Goal: Task Accomplishment & Management: Use online tool/utility

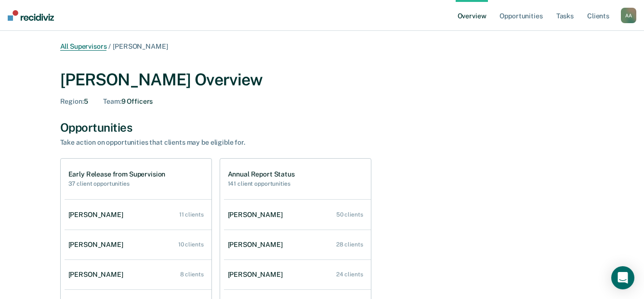
click at [91, 46] on link "All Supervisors" at bounding box center [83, 46] width 47 height 8
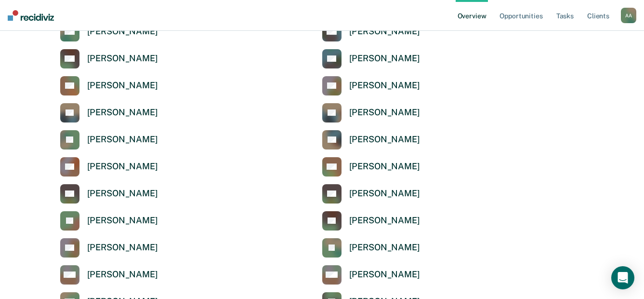
scroll to position [3180, 0]
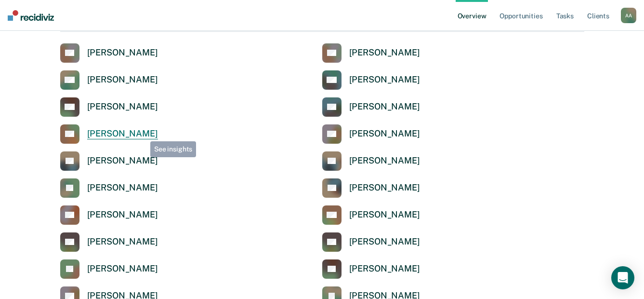
click at [143, 134] on div "[PERSON_NAME]" at bounding box center [122, 133] width 71 height 11
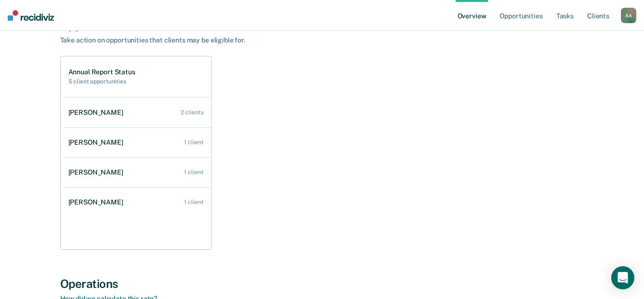
scroll to position [96, 0]
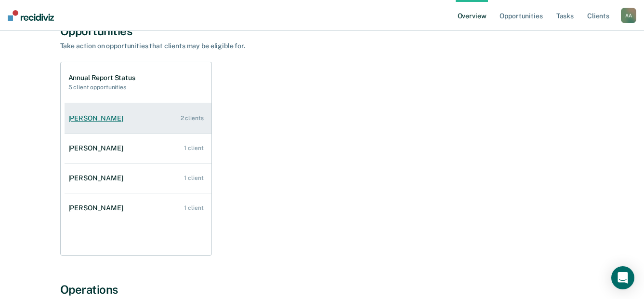
click at [108, 110] on link "[PERSON_NAME] 2 clients" at bounding box center [138, 118] width 147 height 27
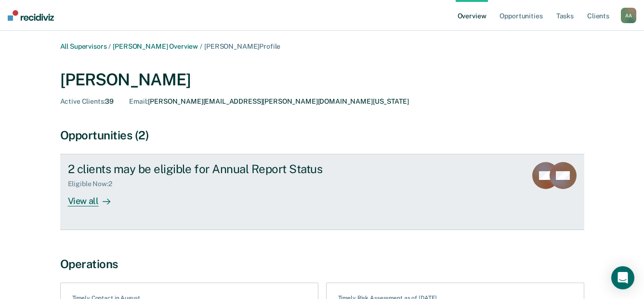
click at [81, 199] on div "View all" at bounding box center [95, 197] width 54 height 19
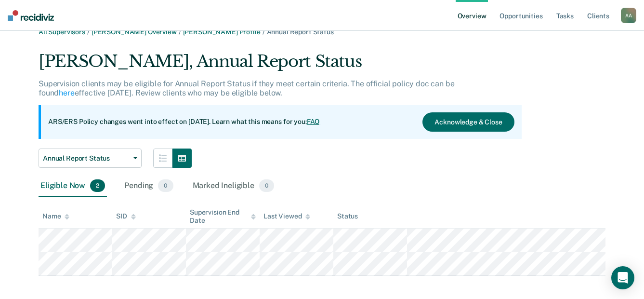
scroll to position [22, 0]
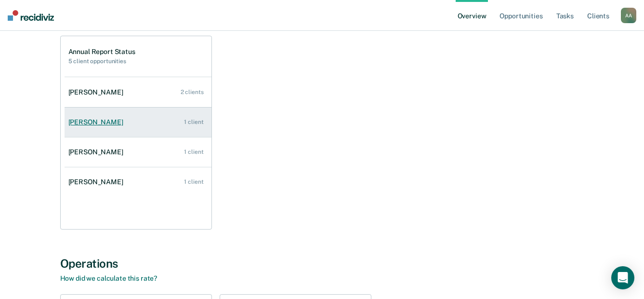
scroll to position [145, 0]
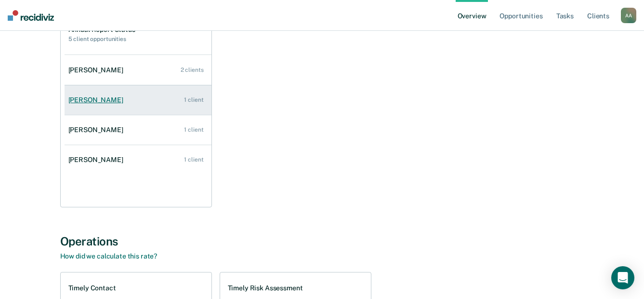
click at [92, 100] on div "[PERSON_NAME]" at bounding box center [97, 100] width 59 height 8
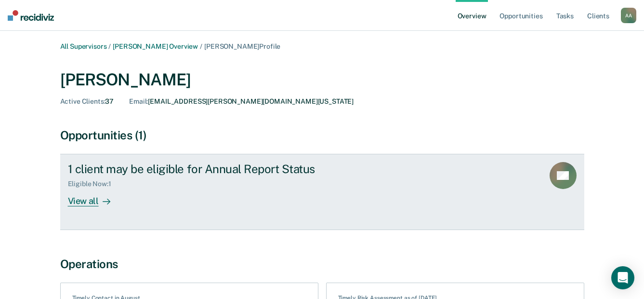
click at [100, 201] on div at bounding box center [105, 201] width 12 height 11
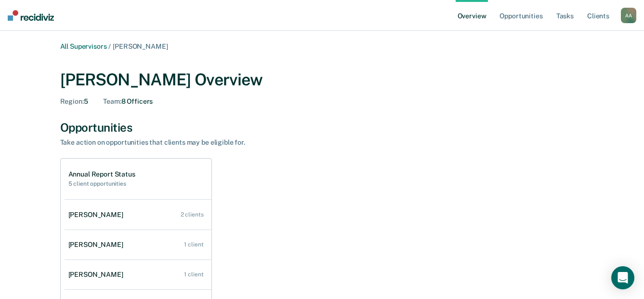
scroll to position [145, 0]
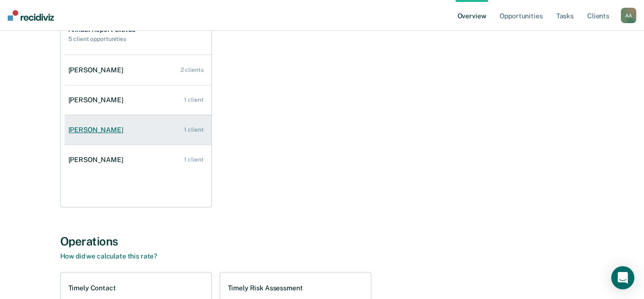
click at [93, 129] on div "[PERSON_NAME]" at bounding box center [97, 130] width 59 height 8
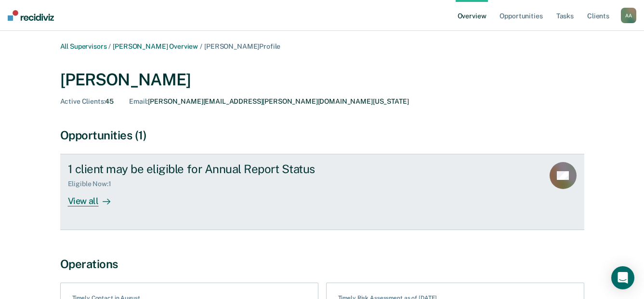
click at [80, 194] on div "View all" at bounding box center [95, 197] width 54 height 19
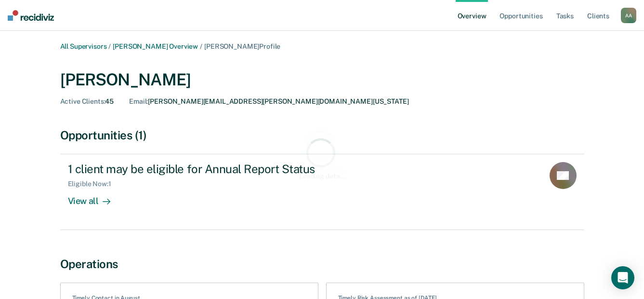
scroll to position [145, 0]
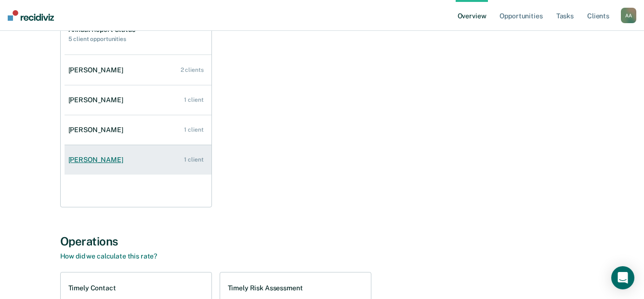
click at [102, 159] on div "[PERSON_NAME]" at bounding box center [97, 160] width 59 height 8
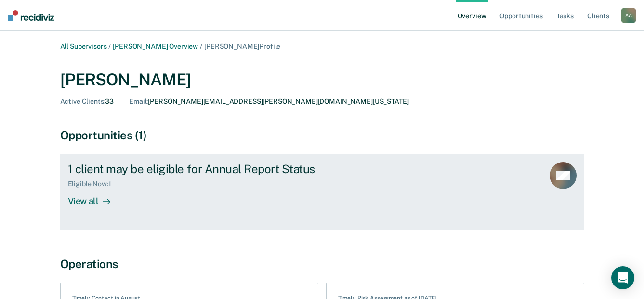
click at [93, 200] on div "View all" at bounding box center [95, 197] width 54 height 19
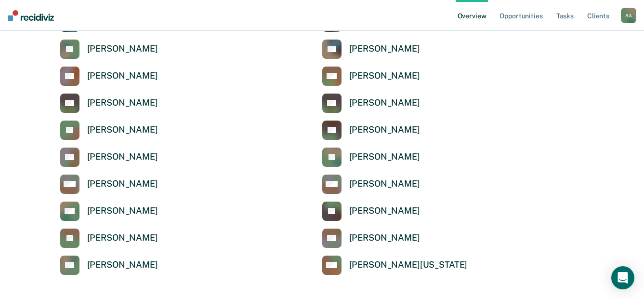
scroll to position [3324, 0]
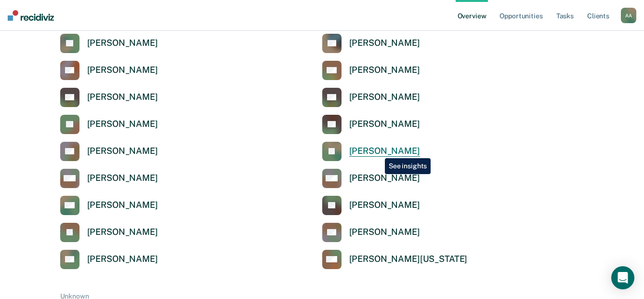
click at [378, 151] on div "[PERSON_NAME]" at bounding box center [384, 150] width 71 height 11
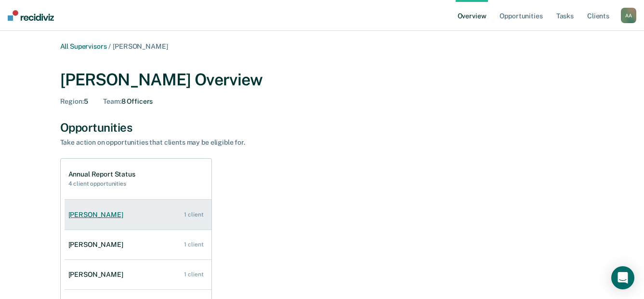
click at [100, 217] on div "[PERSON_NAME]" at bounding box center [97, 215] width 59 height 8
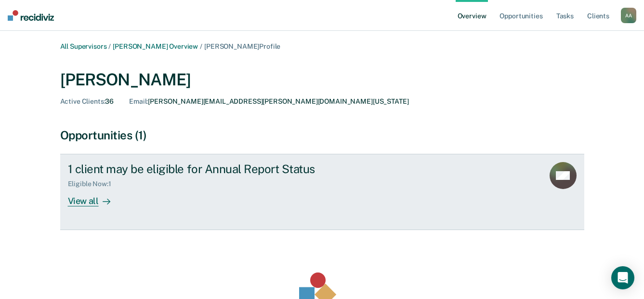
click at [91, 205] on div "View all" at bounding box center [95, 197] width 54 height 19
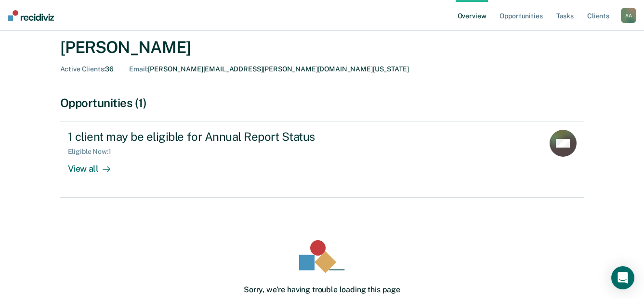
scroll to position [28, 0]
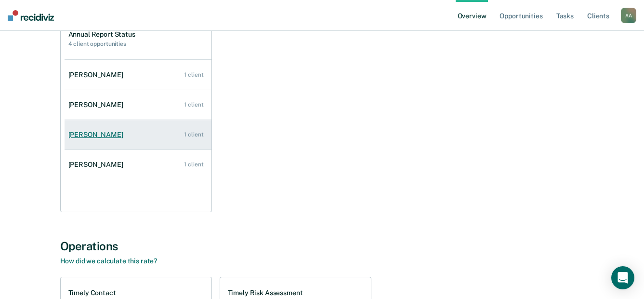
scroll to position [145, 0]
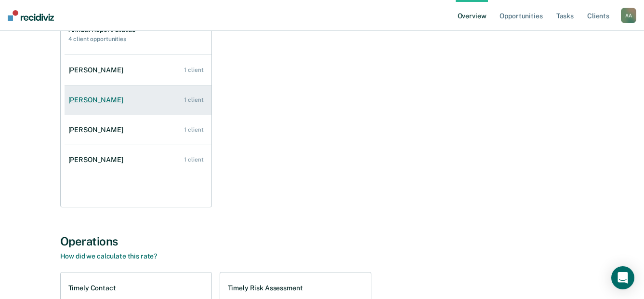
click at [87, 105] on link "[PERSON_NAME] 1 client" at bounding box center [138, 99] width 147 height 27
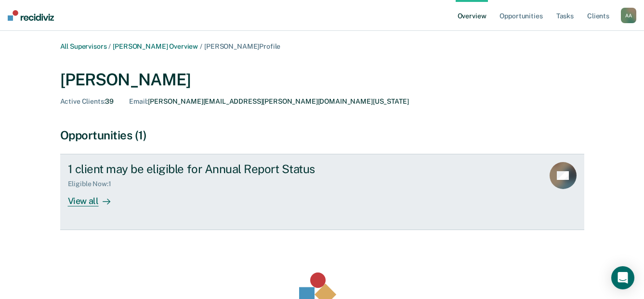
click at [94, 201] on div "View all" at bounding box center [95, 197] width 54 height 19
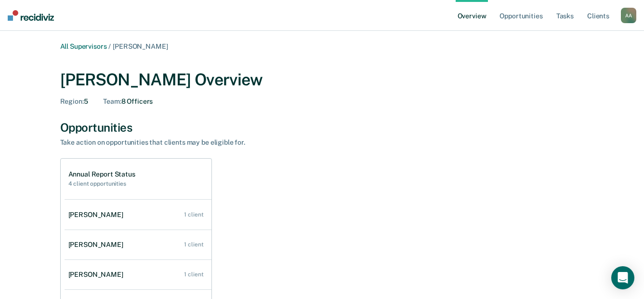
scroll to position [145, 0]
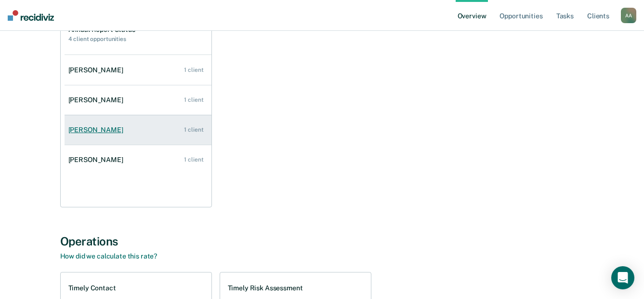
click at [92, 131] on div "[PERSON_NAME]" at bounding box center [97, 130] width 59 height 8
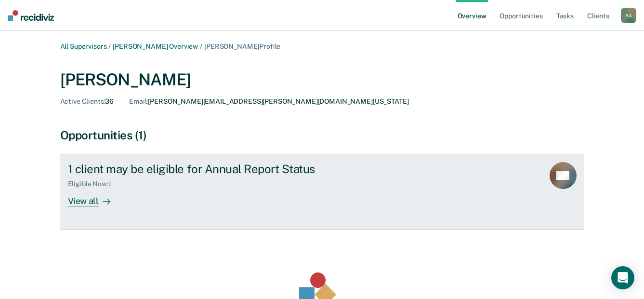
click at [81, 200] on div "View all" at bounding box center [95, 197] width 54 height 19
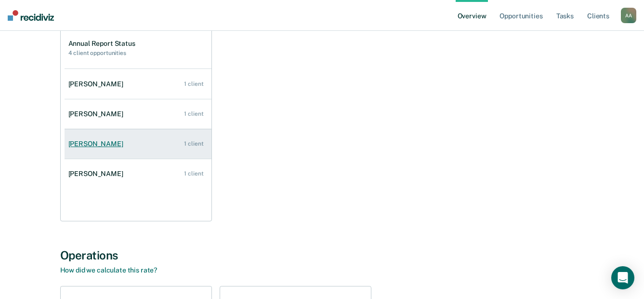
scroll to position [145, 0]
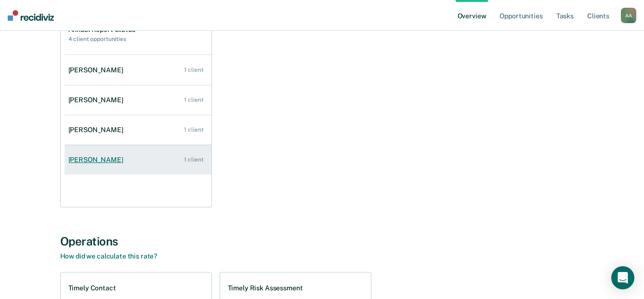
click at [101, 154] on link "[PERSON_NAME] 1 client" at bounding box center [138, 159] width 147 height 27
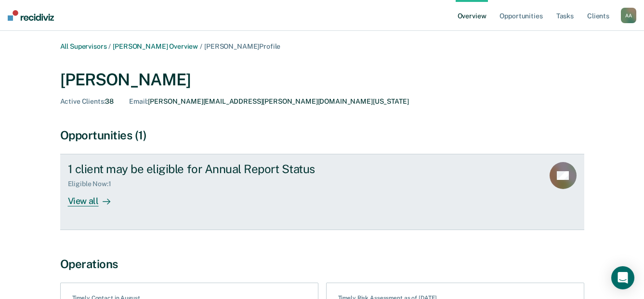
click at [87, 201] on div "View all" at bounding box center [95, 197] width 54 height 19
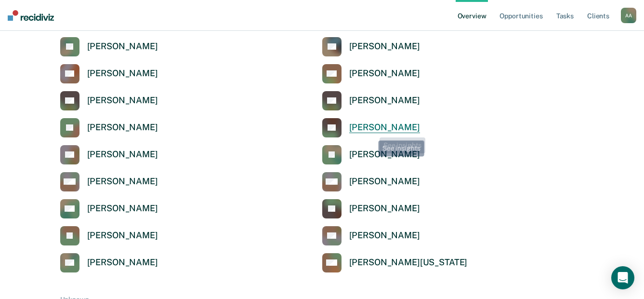
scroll to position [3324, 0]
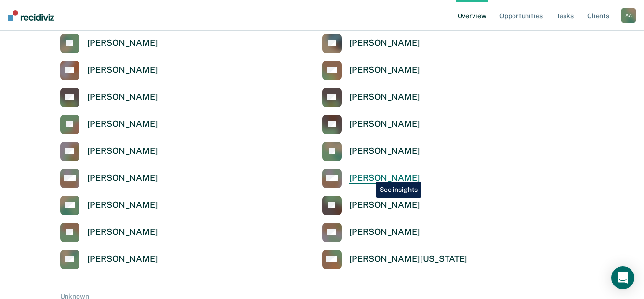
click at [369, 174] on div "[PERSON_NAME]" at bounding box center [384, 177] width 71 height 11
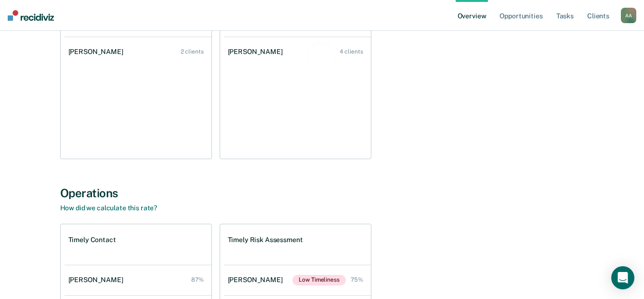
scroll to position [96, 0]
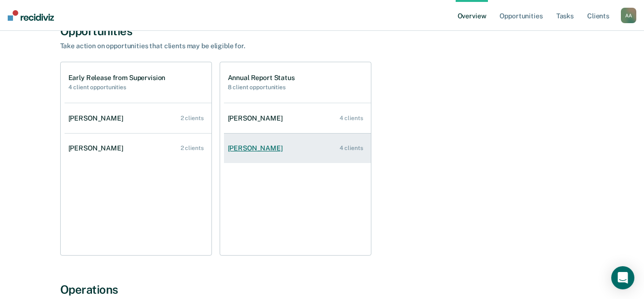
click at [255, 148] on div "Valerie Ferman" at bounding box center [257, 148] width 59 height 8
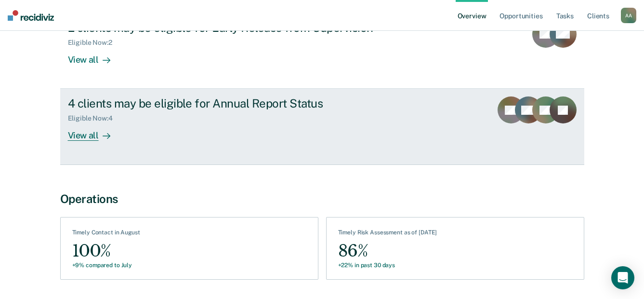
scroll to position [124, 0]
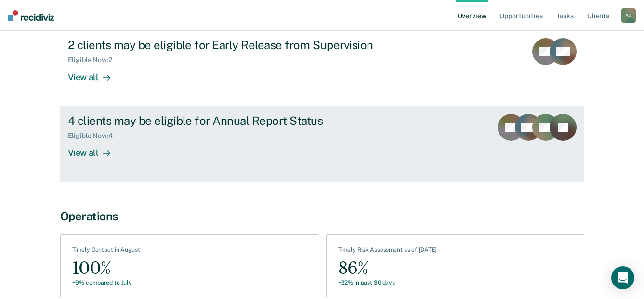
click at [88, 152] on div "View all" at bounding box center [95, 149] width 54 height 19
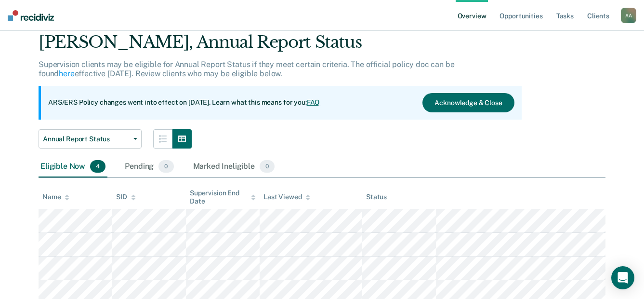
scroll to position [69, 0]
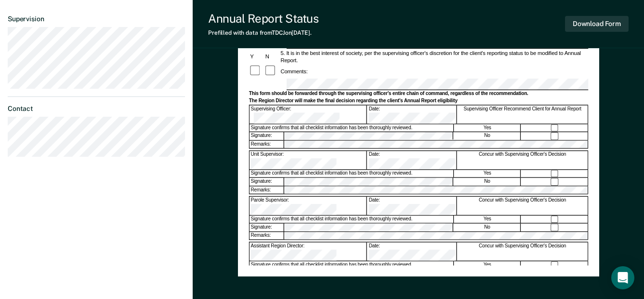
scroll to position [231, 0]
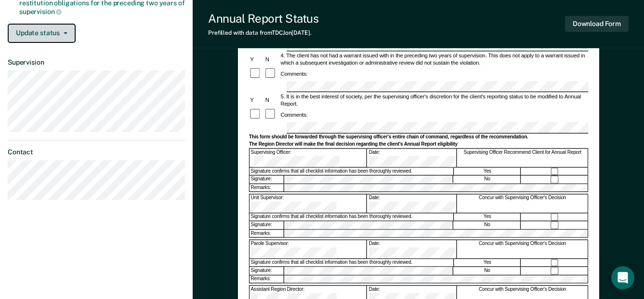
click at [62, 29] on button "Update status" at bounding box center [42, 33] width 68 height 19
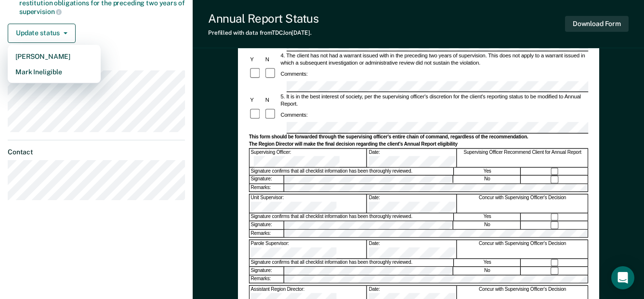
click at [107, 40] on div "Update status Mark Pending Mark Ineligible" at bounding box center [96, 33] width 177 height 19
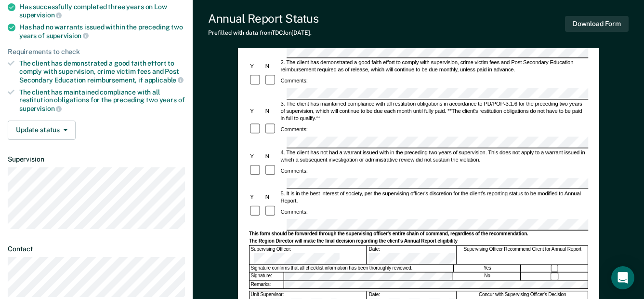
scroll to position [0, 0]
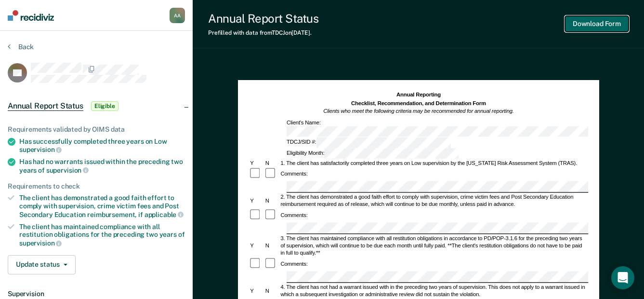
click at [585, 27] on button "Download Form" at bounding box center [597, 24] width 64 height 16
